Goal: Task Accomplishment & Management: Complete application form

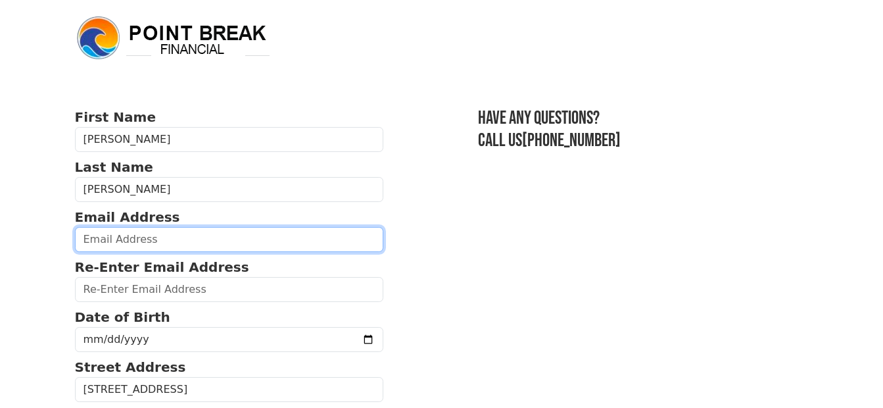
click at [342, 239] on input "email" at bounding box center [229, 239] width 309 height 25
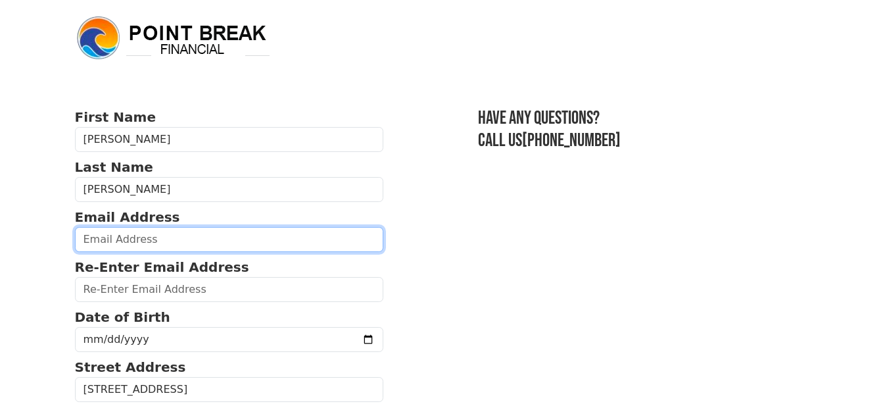
click at [211, 239] on input "email" at bounding box center [229, 239] width 309 height 25
type input "shanascott91@gmail.com"
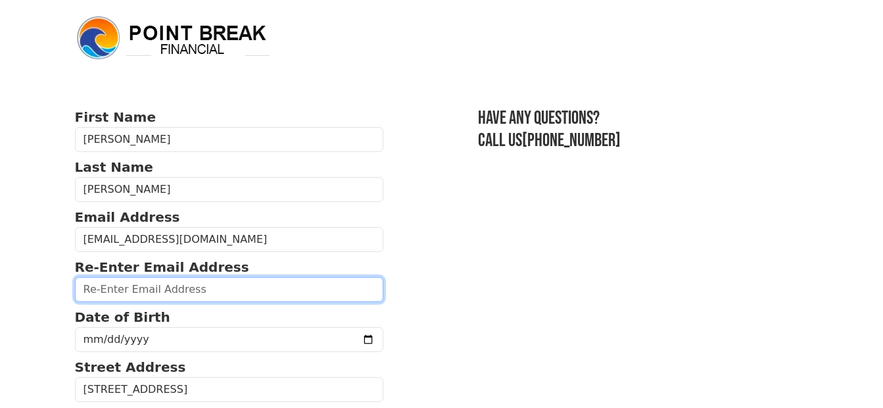
click at [204, 285] on input "email" at bounding box center [229, 289] width 309 height 25
type input "shanascott91@gmail.com"
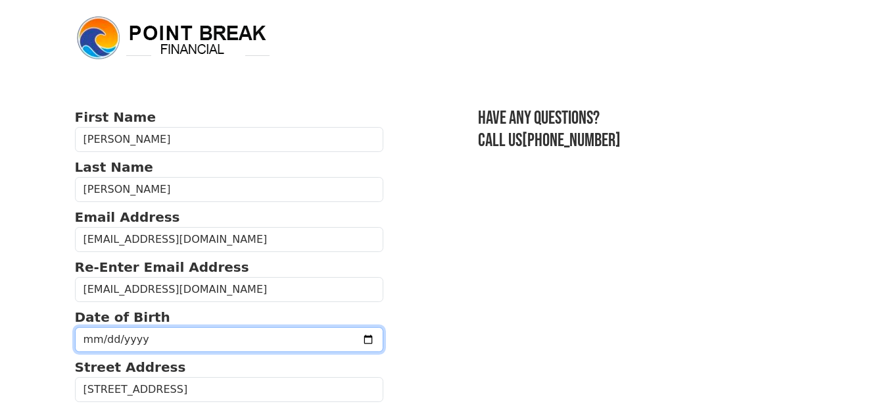
click at [174, 330] on input "date" at bounding box center [229, 339] width 309 height 25
type input "1991-08-11"
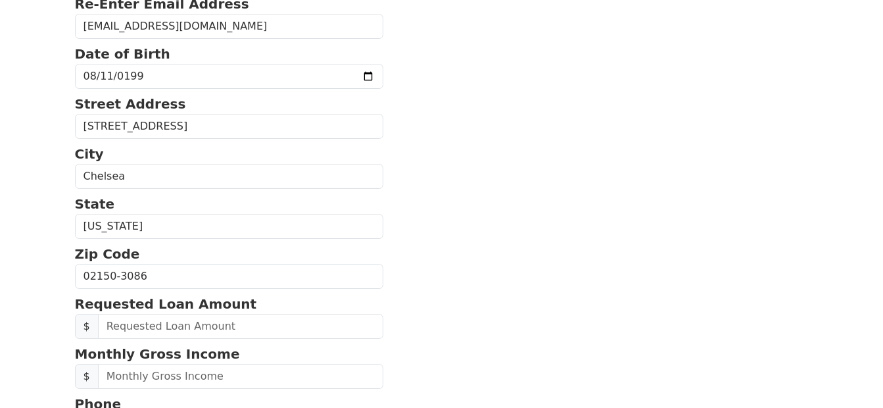
scroll to position [329, 0]
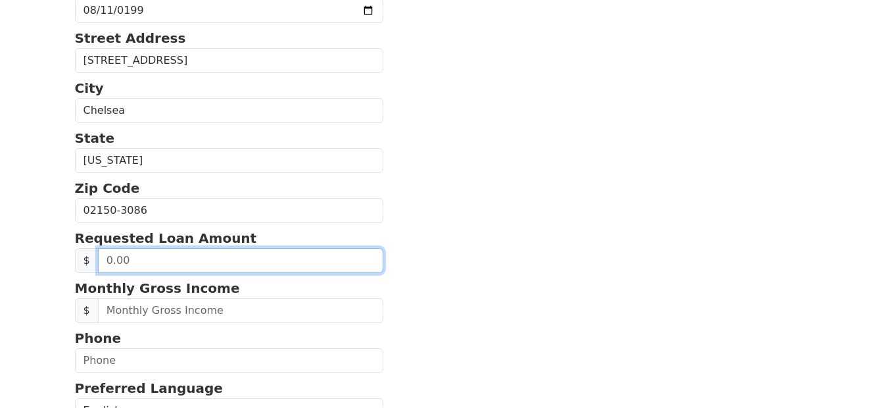
click at [163, 262] on input "text" at bounding box center [241, 260] width 286 height 25
type input "20,000.00"
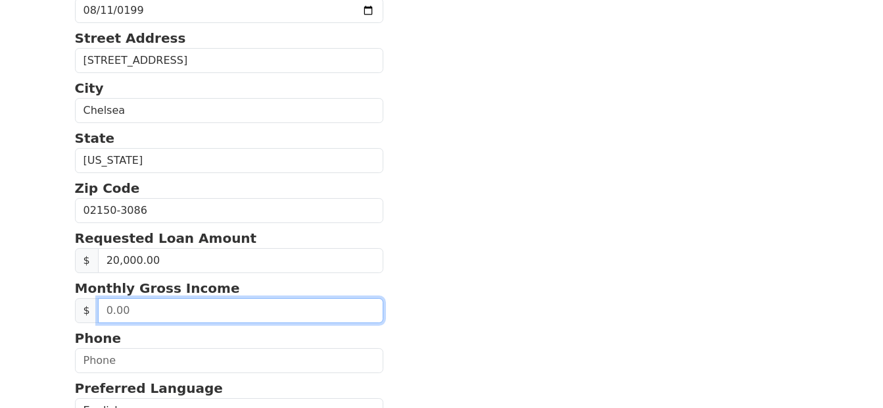
click at [152, 312] on input "text" at bounding box center [241, 310] width 286 height 25
type input "3,200.00"
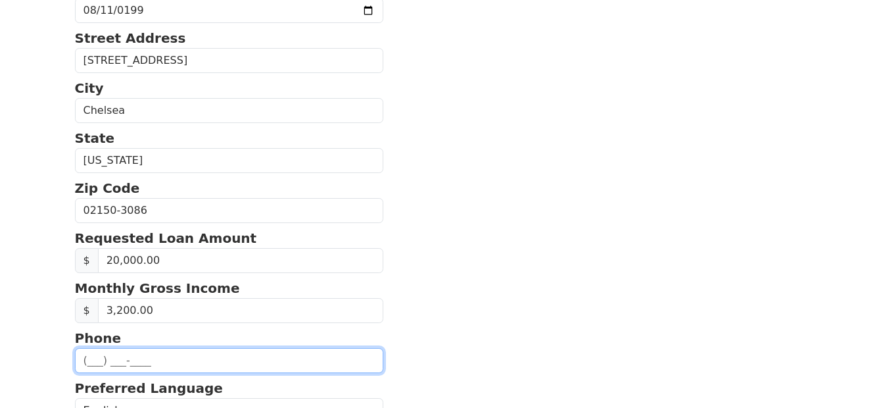
click at [197, 361] on input "text" at bounding box center [229, 360] width 309 height 25
type input "(857) 249-0008"
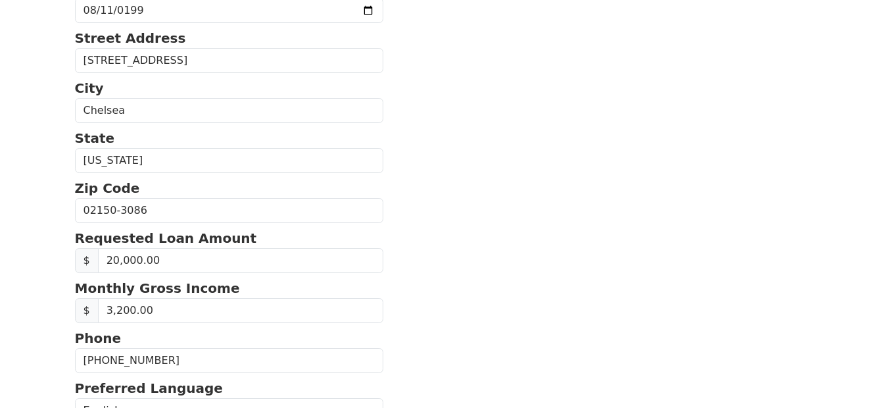
click at [584, 224] on section "First Name Shana Last Name Scott Email Address shanascott91@gmail.com Re-Enter …" at bounding box center [442, 207] width 734 height 858
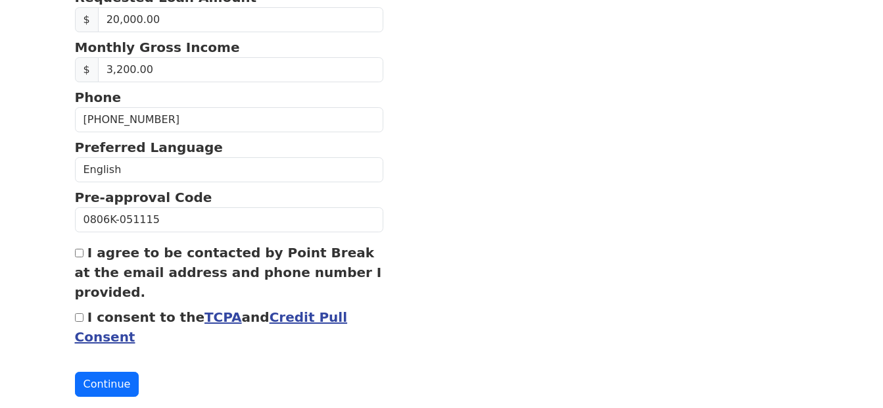
scroll to position [592, 0]
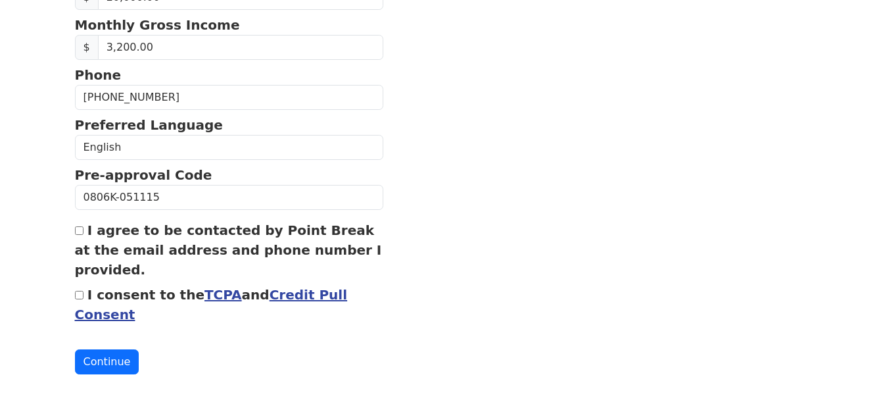
click at [81, 231] on input "I agree to be contacted by Point Break at the email address and phone number I …" at bounding box center [79, 230] width 9 height 9
checkbox input "true"
click at [78, 296] on input "I consent to the TCPA and Credit Pull Consent" at bounding box center [79, 295] width 9 height 9
checkbox input "true"
click at [93, 368] on button "Continue" at bounding box center [107, 361] width 64 height 25
